Goal: Complete application form: Complete application form

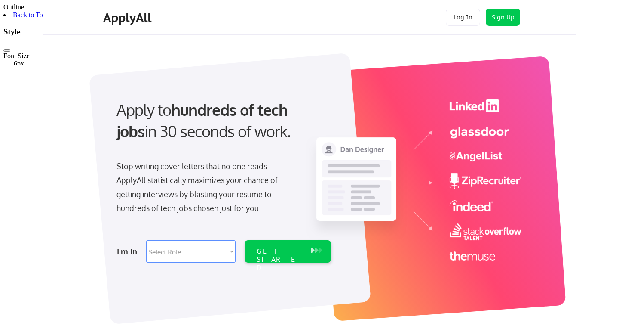
click at [224, 249] on select "Select Role Software Engineering Product Management Customer Success Sales UI/U…" at bounding box center [190, 251] width 89 height 22
select select ""it_security""
click at [146, 240] on select "Select Role Software Engineering Product Management Customer Success Sales UI/U…" at bounding box center [190, 251] width 89 height 22
select select ""it_security""
click at [270, 251] on div "GET STARTED" at bounding box center [280, 259] width 46 height 25
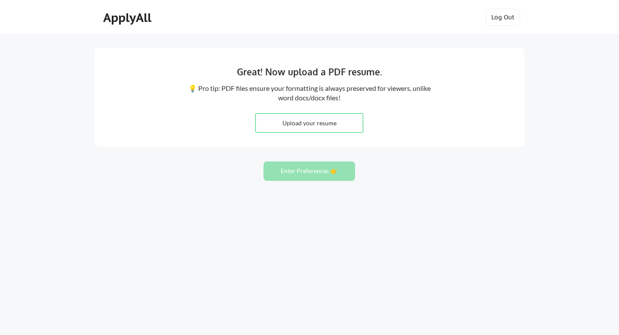
click at [307, 127] on input "file" at bounding box center [309, 123] width 107 height 18
type input "C:\fakepath\FRANK OFORI-ADDO 44250t.docx"
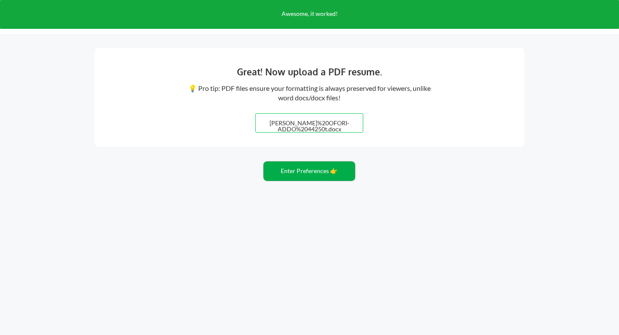
click at [316, 173] on button "Enter Preferences 👉" at bounding box center [310, 170] width 92 height 19
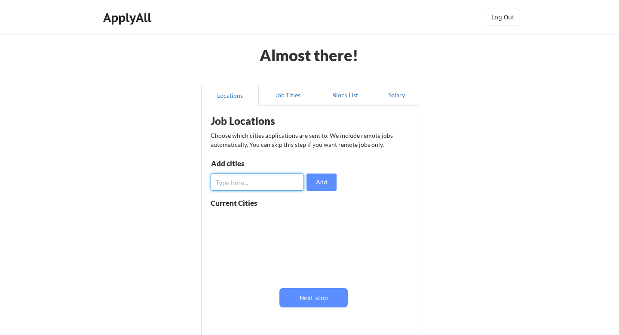
click at [276, 184] on input "input" at bounding box center [257, 181] width 93 height 17
type input "e"
type input "remote"
drag, startPoint x: 247, startPoint y: 183, endPoint x: 195, endPoint y: 181, distance: 52.5
click at [197, 181] on div "Locations Job Titles Block List Salary Job Locations Choose which cities applic…" at bounding box center [310, 215] width 228 height 274
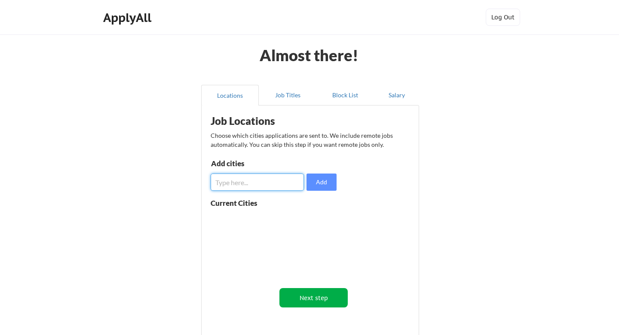
click at [317, 300] on button "Next step" at bounding box center [314, 297] width 68 height 19
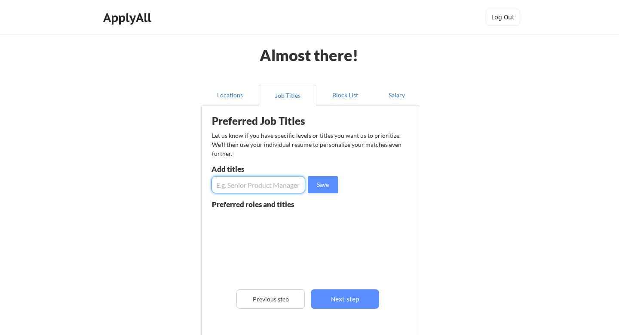
click at [255, 188] on input "input" at bounding box center [259, 184] width 94 height 17
type input "Business Analyst"
click at [333, 303] on button "Next step" at bounding box center [345, 298] width 68 height 19
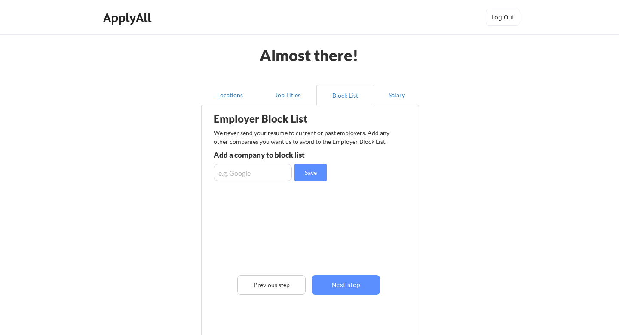
click at [255, 177] on input "input" at bounding box center [253, 172] width 78 height 17
type input "CACI"
click at [307, 172] on button "Save" at bounding box center [311, 172] width 32 height 17
click at [246, 172] on input "input" at bounding box center [253, 172] width 78 height 17
click at [258, 221] on div "CACI" at bounding box center [281, 235] width 135 height 67
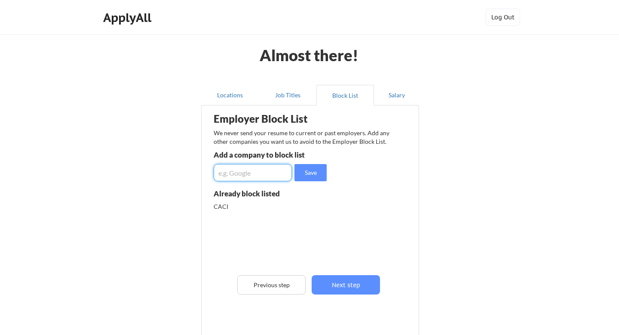
click at [252, 172] on input "input" at bounding box center [253, 172] width 78 height 17
type input "Apex"
drag, startPoint x: 308, startPoint y: 176, endPoint x: 308, endPoint y: 172, distance: 4.8
click at [308, 176] on button "Save" at bounding box center [311, 172] width 32 height 17
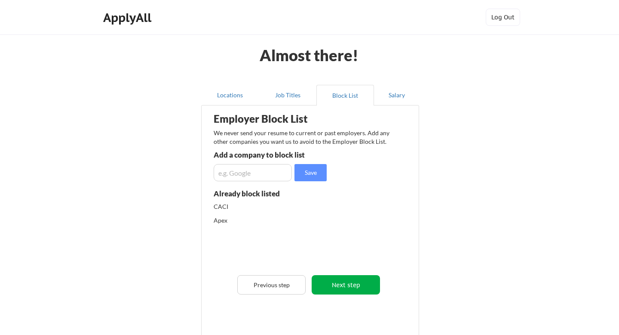
click at [335, 284] on button "Next step" at bounding box center [346, 284] width 68 height 19
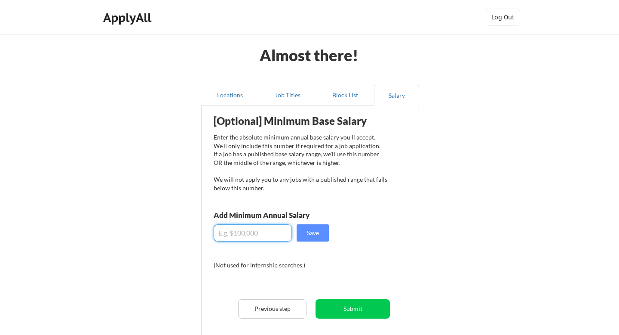
click at [259, 232] on input "input" at bounding box center [253, 232] width 78 height 17
type input "$100,000"
click at [290, 254] on div "[Optional] Minimum Base Salary Enter the absolute minimum annual base salary yo…" at bounding box center [312, 233] width 212 height 246
click at [313, 233] on button "Save" at bounding box center [313, 232] width 32 height 17
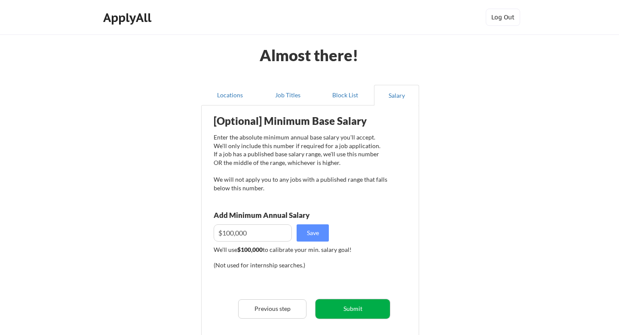
click at [338, 310] on button "Submit" at bounding box center [353, 308] width 74 height 19
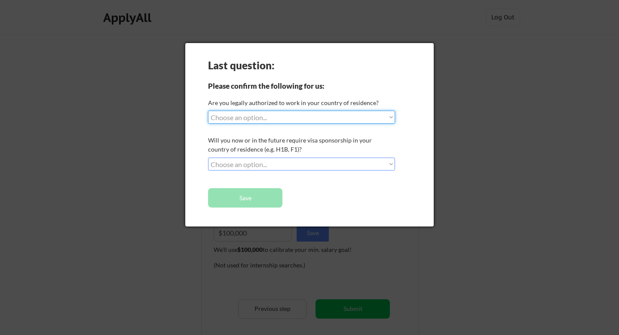
click at [238, 120] on select "Choose an option... Yes, I am a [DEMOGRAPHIC_DATA] Citizen Yes, I am a [DEMOGRA…" at bounding box center [301, 117] width 187 height 13
select select ""yes__i_am_a_[DEMOGRAPHIC_DATA]""
click at [208, 111] on select "Choose an option... Yes, I am a [DEMOGRAPHIC_DATA] Citizen Yes, I am a [DEMOGRA…" at bounding box center [301, 117] width 187 height 13
click at [236, 163] on select "Choose an option... No, I will not need sponsorship Yes, I will need sponsorship" at bounding box center [301, 163] width 187 height 13
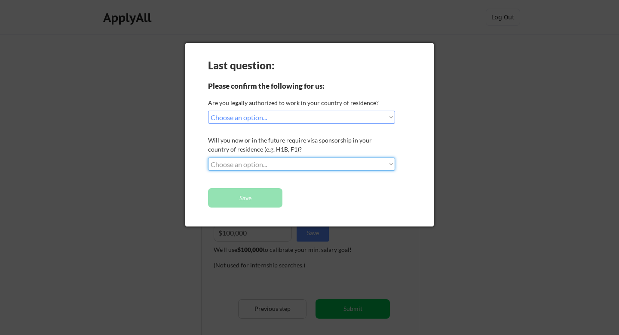
select select ""no__i_will_not_need_sponsorship""
click at [208, 157] on select "Choose an option... No, I will not need sponsorship Yes, I will need sponsorship" at bounding box center [301, 163] width 187 height 13
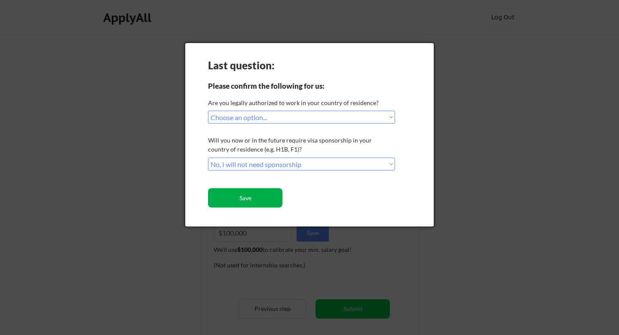
click at [237, 200] on button "Save" at bounding box center [245, 197] width 74 height 19
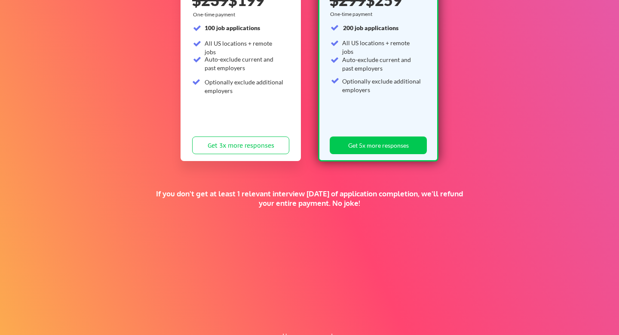
scroll to position [170, 0]
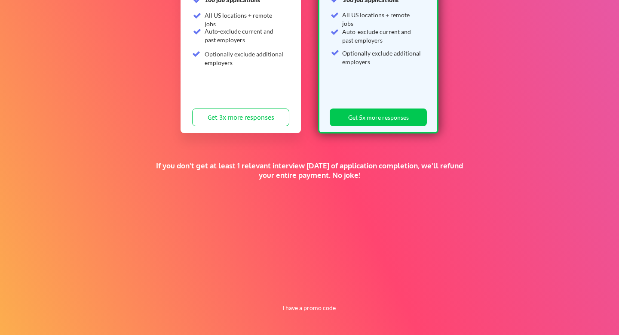
click at [220, 172] on div "If you don't get at least 1 relevant interview within 1 month of application co…" at bounding box center [309, 170] width 321 height 19
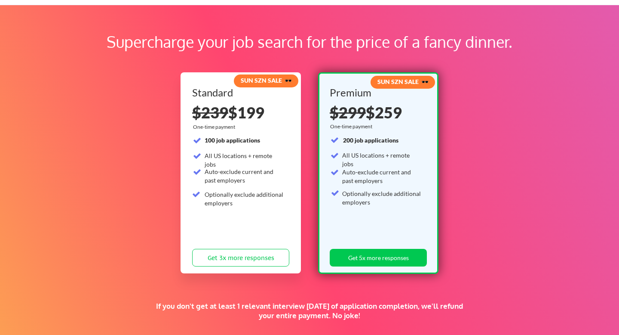
scroll to position [29, 0]
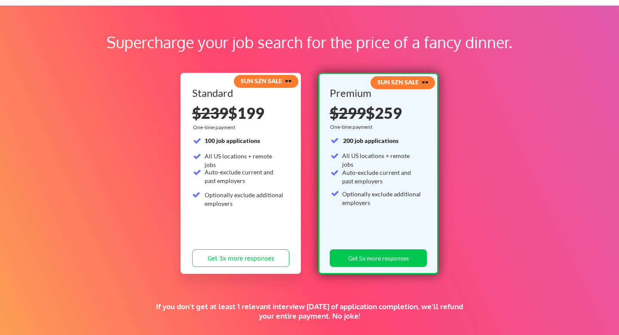
click at [568, 31] on div "Supercharge your job search for the price of a fancy dinner." at bounding box center [309, 47] width 526 height 32
